Goal: Register for event/course

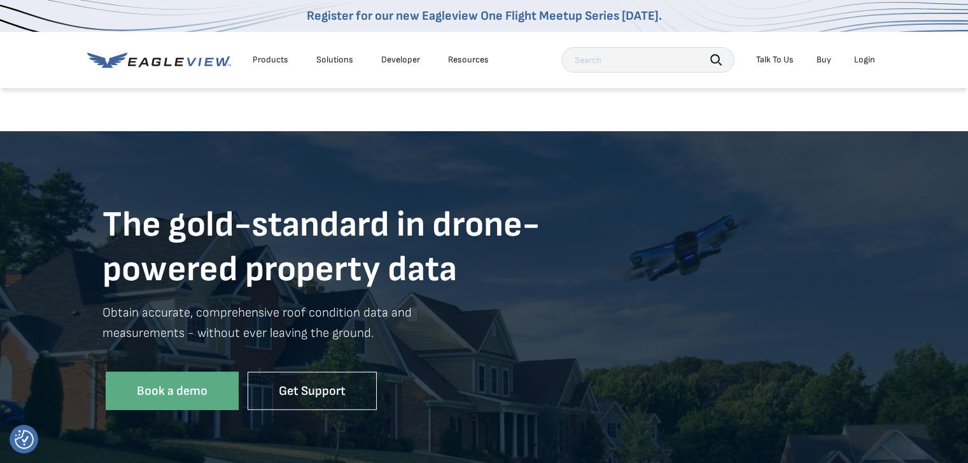
click at [867, 55] on div "Login" at bounding box center [864, 59] width 21 height 11
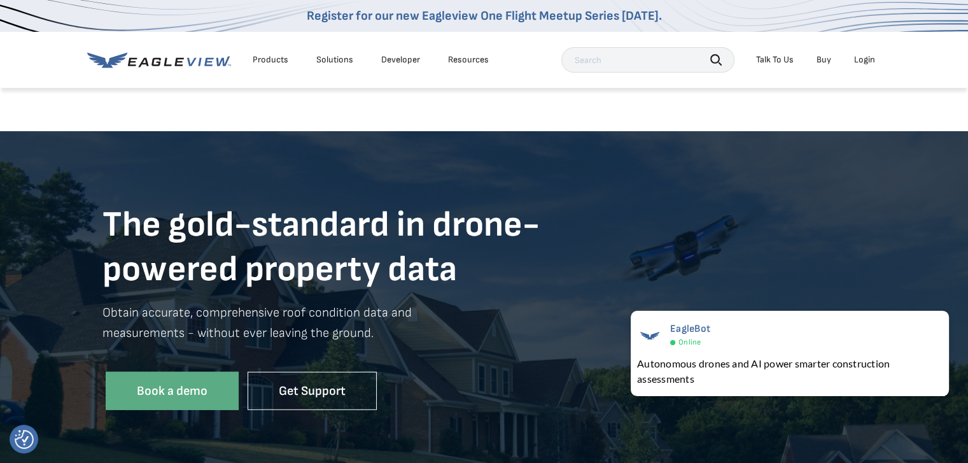
drag, startPoint x: 870, startPoint y: 3, endPoint x: 438, endPoint y: 153, distance: 457.4
click at [438, 153] on div "The gold-standard in drone- powered property data Obtain accurate, comprehensiv…" at bounding box center [484, 310] width 968 height 359
click at [859, 59] on div "Login" at bounding box center [864, 59] width 21 height 11
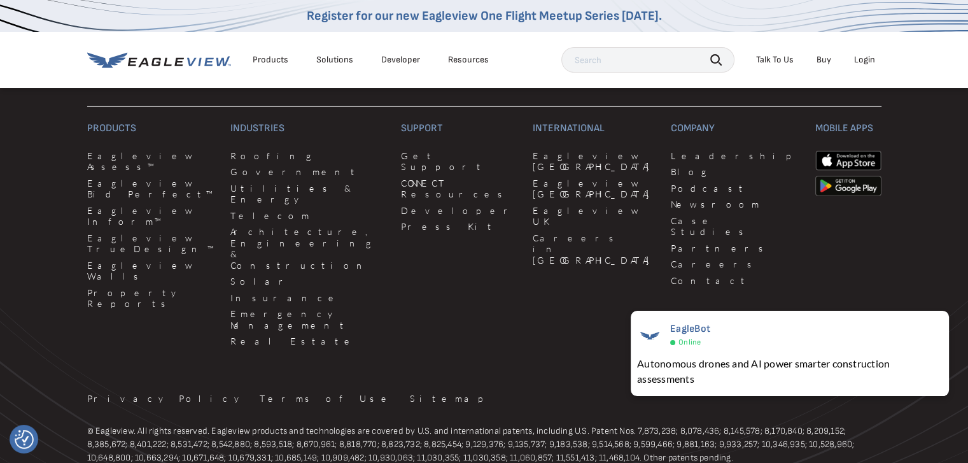
scroll to position [4072, 0]
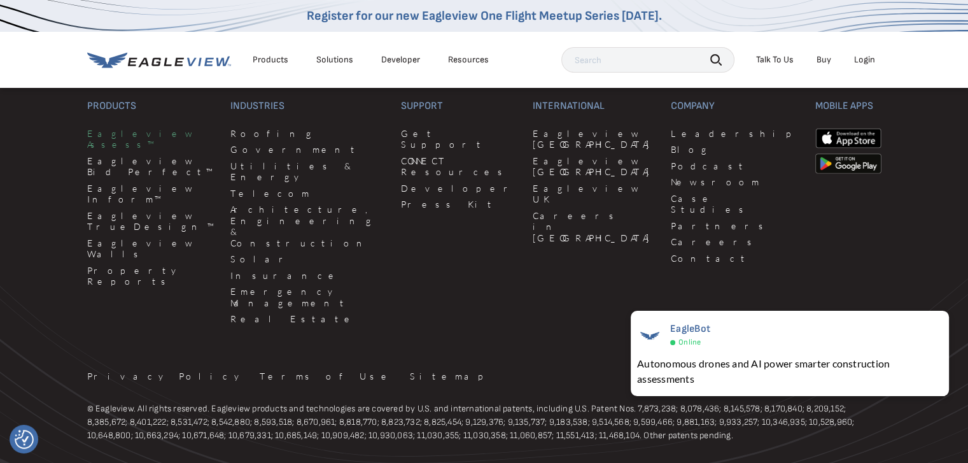
click at [94, 144] on link "Eagleview Assess™" at bounding box center [151, 139] width 129 height 22
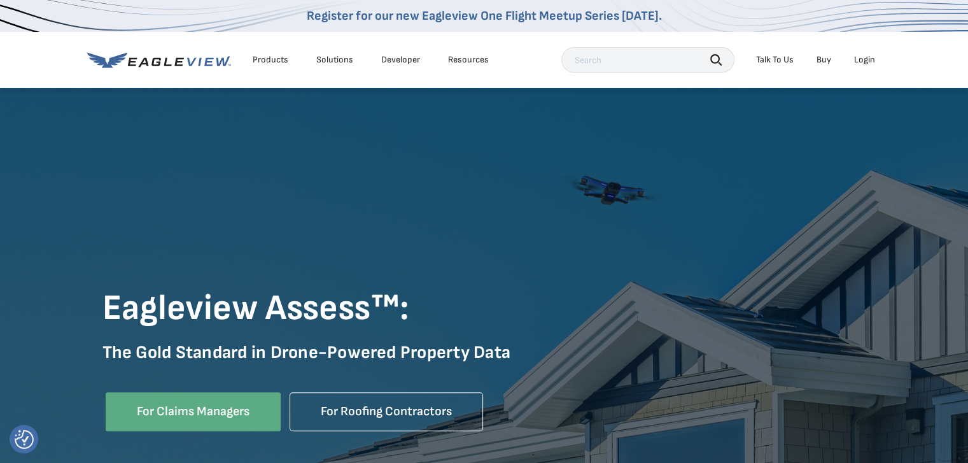
click at [861, 55] on div "Login" at bounding box center [864, 59] width 21 height 11
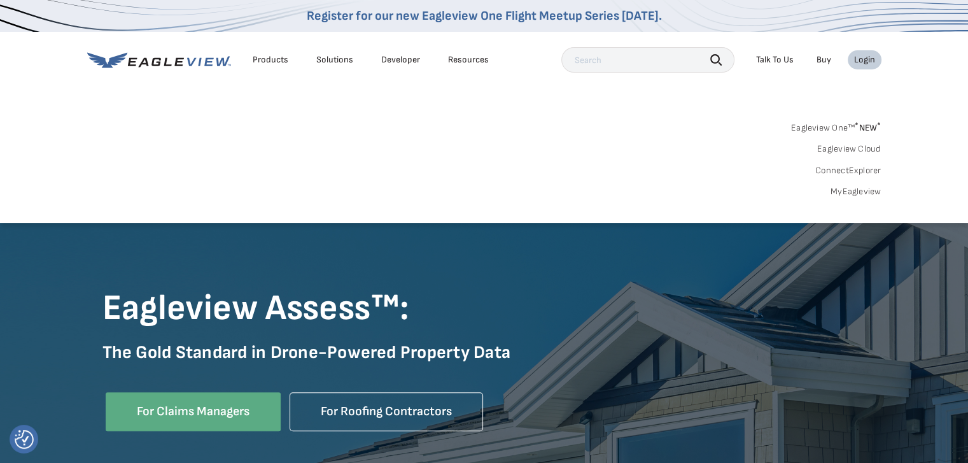
click at [850, 186] on link "MyEagleview" at bounding box center [855, 191] width 51 height 11
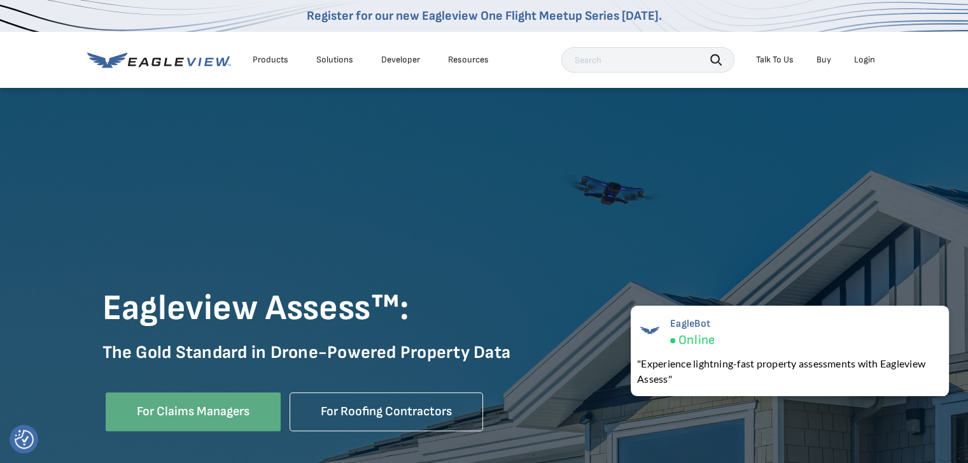
click at [858, 58] on div "Login" at bounding box center [864, 59] width 21 height 11
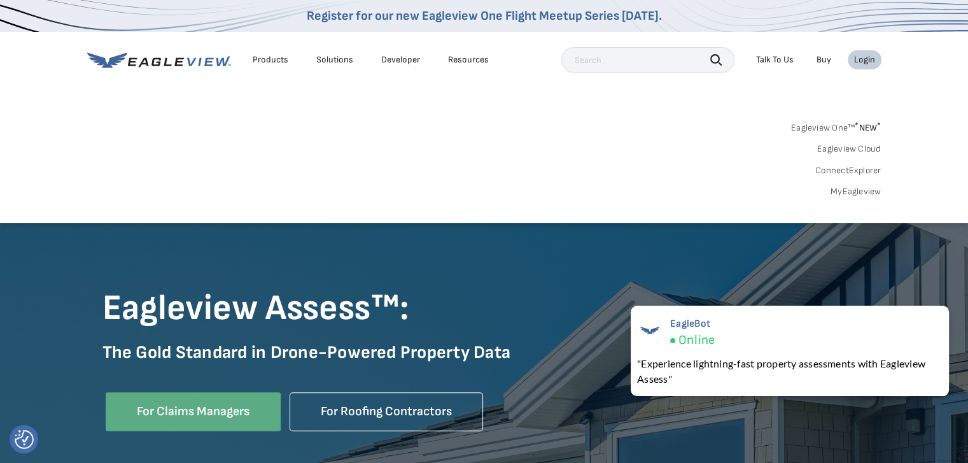
click at [852, 192] on link "MyEagleview" at bounding box center [855, 191] width 51 height 11
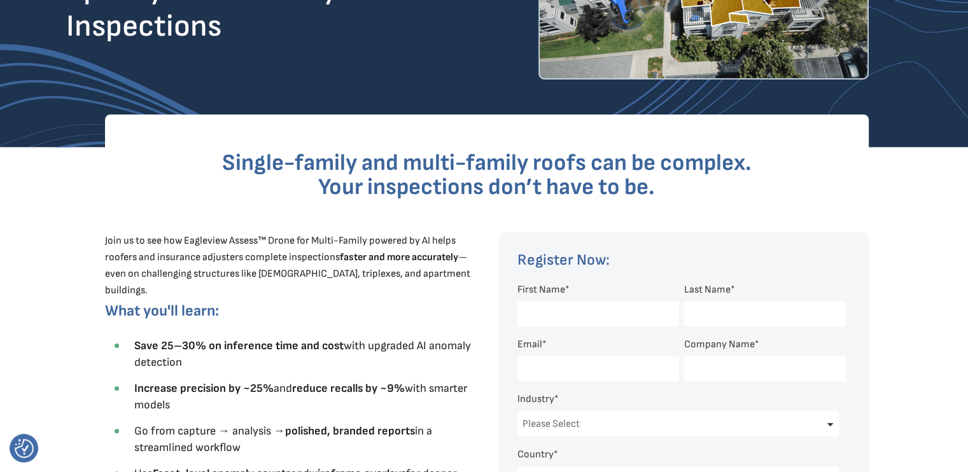
scroll to position [318, 0]
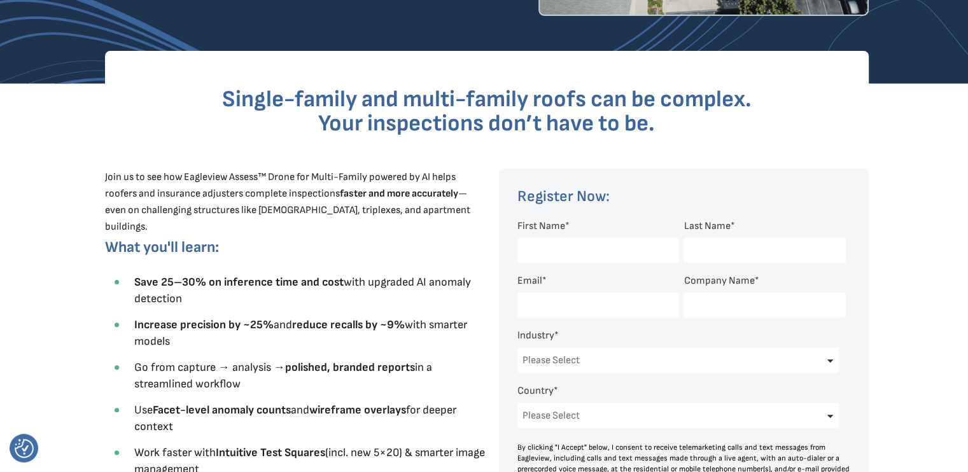
click at [534, 251] on input "First Name *" at bounding box center [598, 250] width 162 height 25
type input "[PERSON_NAME]"
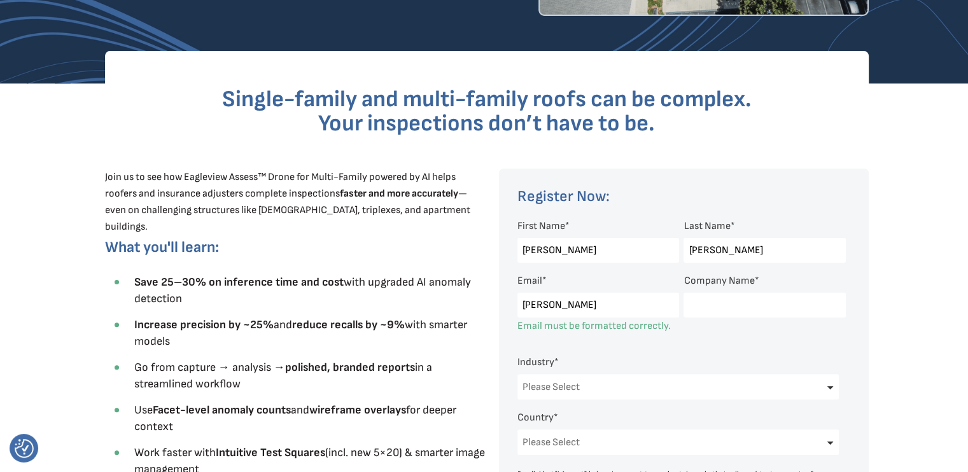
type input "[PERSON_NAME][EMAIL_ADDRESS][DOMAIN_NAME]"
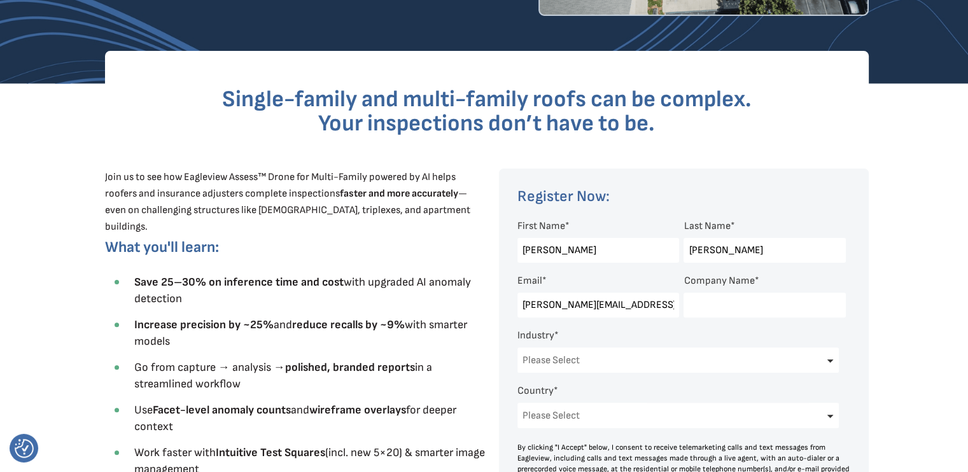
click at [697, 310] on input "Company Name *" at bounding box center [764, 305] width 162 height 25
type input "Alanits"
click at [832, 361] on select "Please Select Architects & Engineering Construction Electric/Gas Utilities Gove…" at bounding box center [678, 359] width 322 height 25
select select "Construction"
click at [517, 347] on select "Please Select Architects & Engineering Construction Electric/Gas Utilities Gove…" at bounding box center [678, 359] width 322 height 25
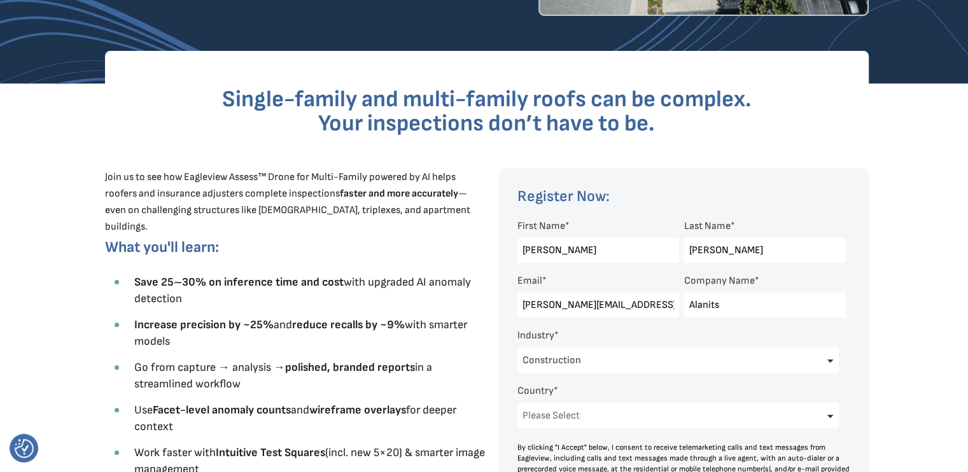
click at [830, 415] on select "Please Select [GEOGRAPHIC_DATA] [GEOGRAPHIC_DATA] [GEOGRAPHIC_DATA] [GEOGRAPHIC…" at bounding box center [678, 415] width 322 height 25
select select "[GEOGRAPHIC_DATA]"
click at [517, 403] on select "Please Select [GEOGRAPHIC_DATA] [GEOGRAPHIC_DATA] [GEOGRAPHIC_DATA] [GEOGRAPHIC…" at bounding box center [678, 415] width 322 height 25
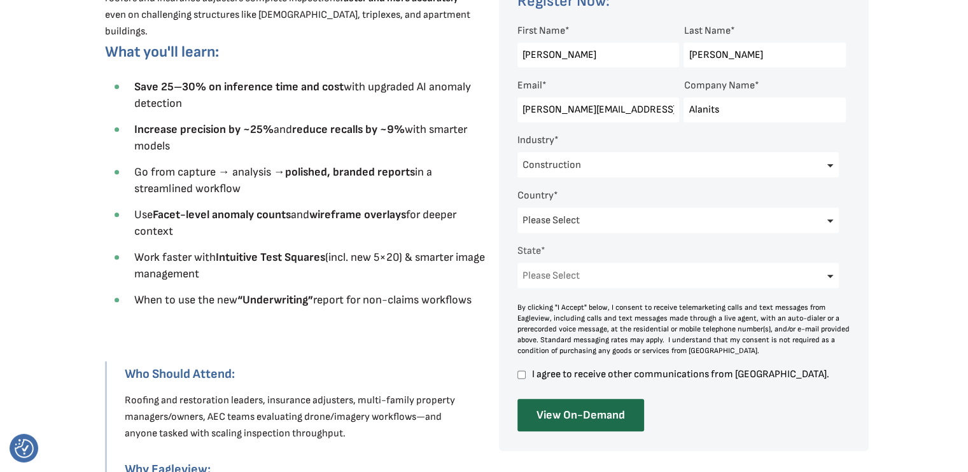
scroll to position [536, 0]
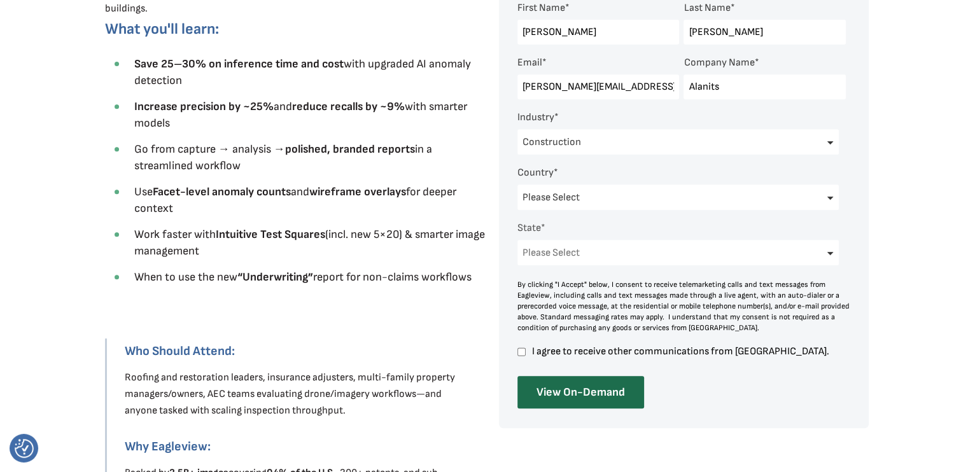
click at [830, 254] on select "Please Select [US_STATE] [US_STATE] [GEOGRAPHIC_DATA] [US_STATE] [US_STATE] [GE…" at bounding box center [678, 252] width 322 height 25
select select "[US_STATE]"
click at [517, 240] on select "Please Select [US_STATE] [US_STATE] [GEOGRAPHIC_DATA] [US_STATE] [US_STATE] [GE…" at bounding box center [678, 252] width 322 height 25
click at [522, 351] on input "I agree to receive other communications from [GEOGRAPHIC_DATA]." at bounding box center [521, 351] width 8 height 11
checkbox input "true"
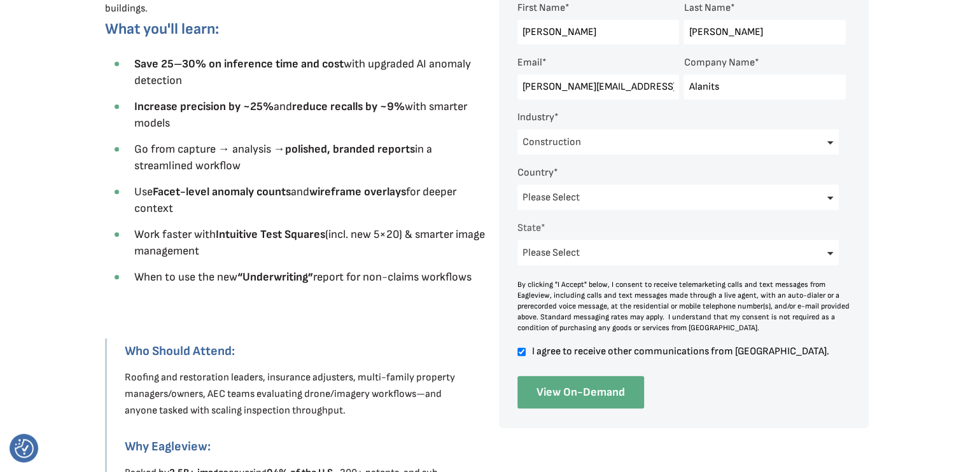
click at [567, 386] on input "View On-Demand" at bounding box center [580, 392] width 127 height 32
